Goal: Task Accomplishment & Management: Use online tool/utility

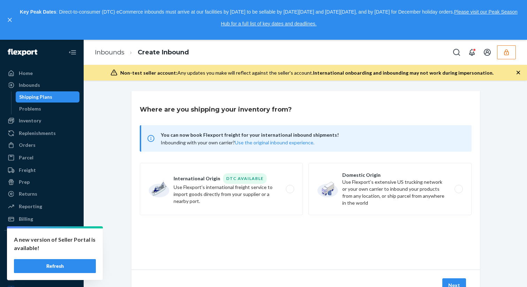
click at [74, 264] on button "Refresh" at bounding box center [55, 266] width 82 height 14
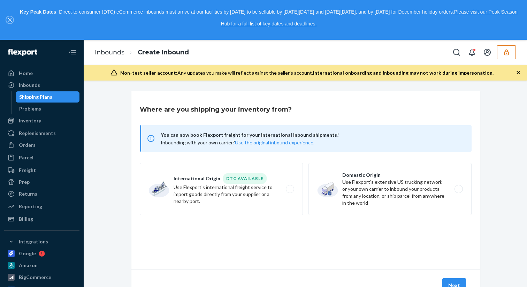
click at [9, 21] on icon "close," at bounding box center [10, 20] width 4 height 4
